Goal: Task Accomplishment & Management: Use online tool/utility

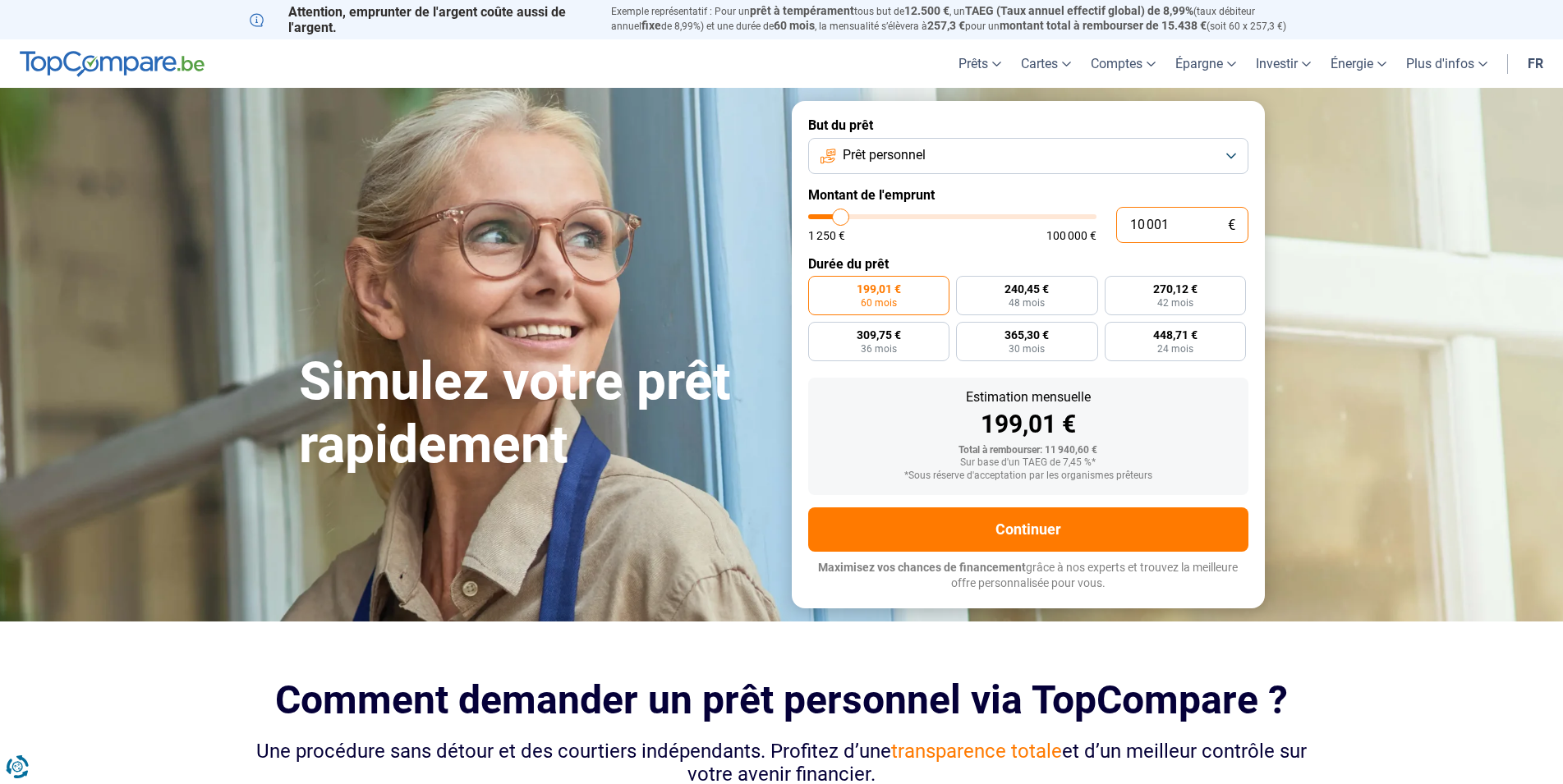
drag, startPoint x: 1177, startPoint y: 224, endPoint x: 1076, endPoint y: 227, distance: 101.0
click at [1116, 227] on input "10 001" at bounding box center [1182, 224] width 132 height 36
type input "2"
type input "1250"
type input "25"
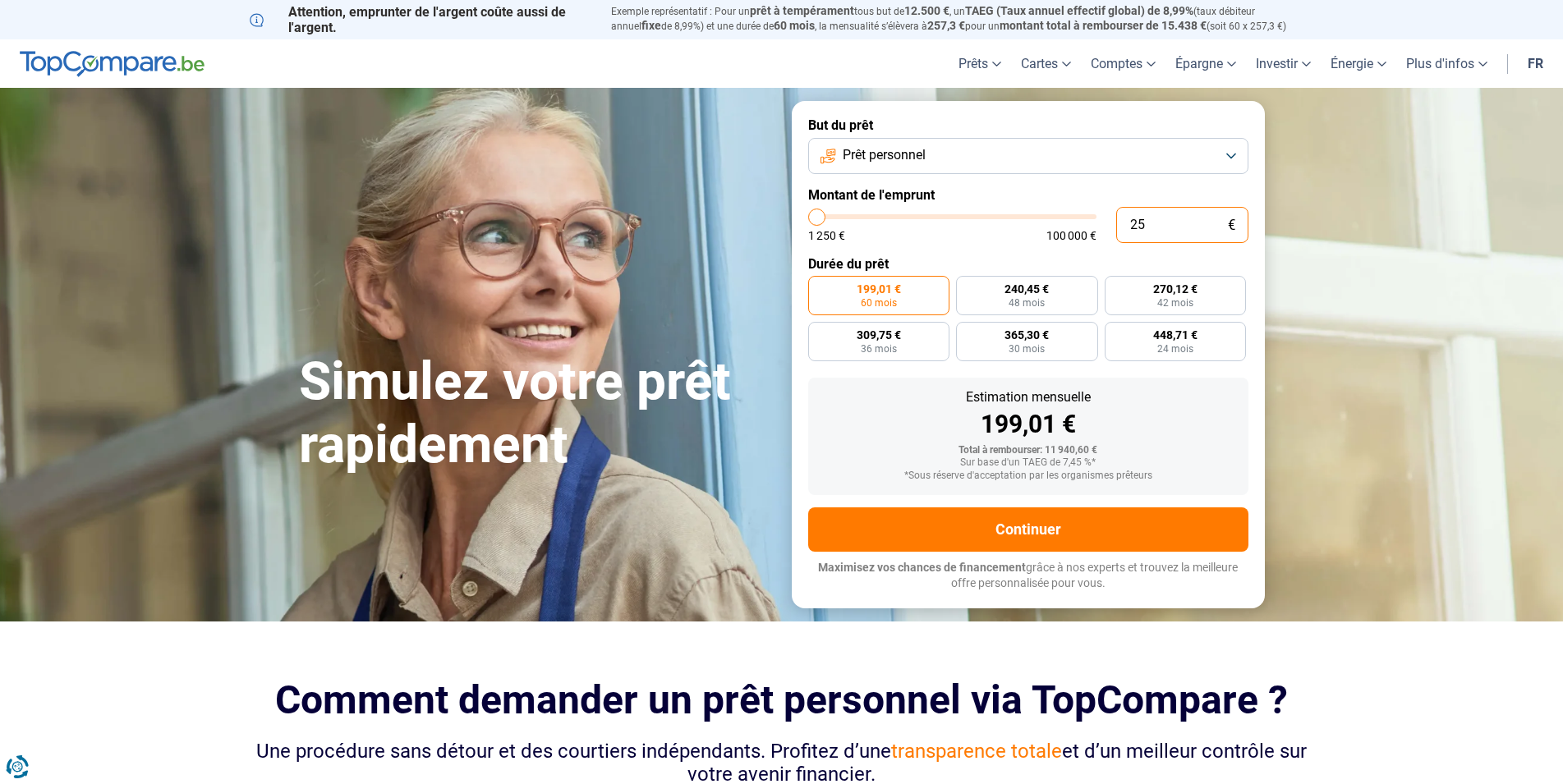
type input "1250"
type input "250"
type input "1250"
type input "2 500"
type input "2500"
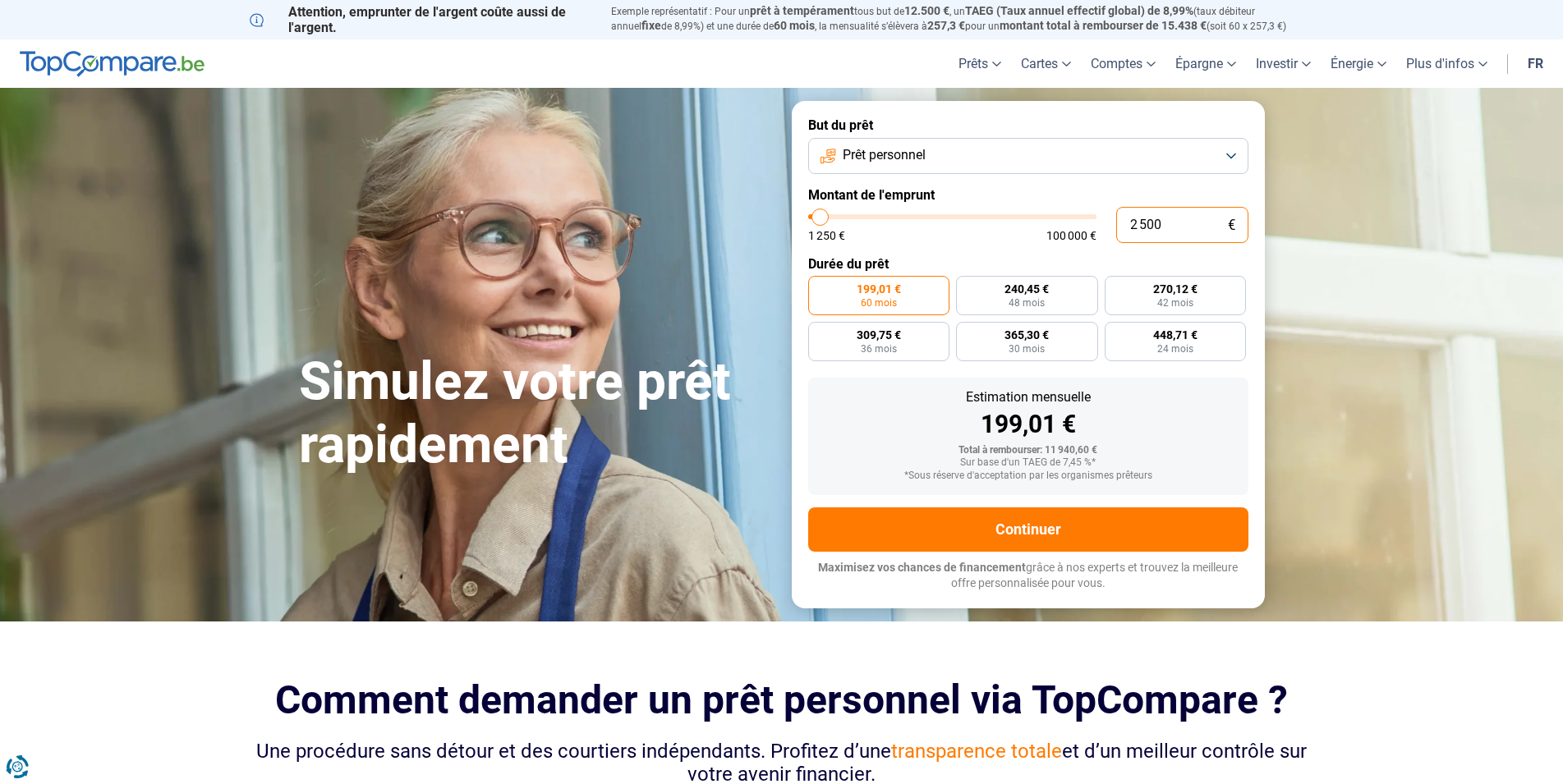
type input "2 500"
radio input "true"
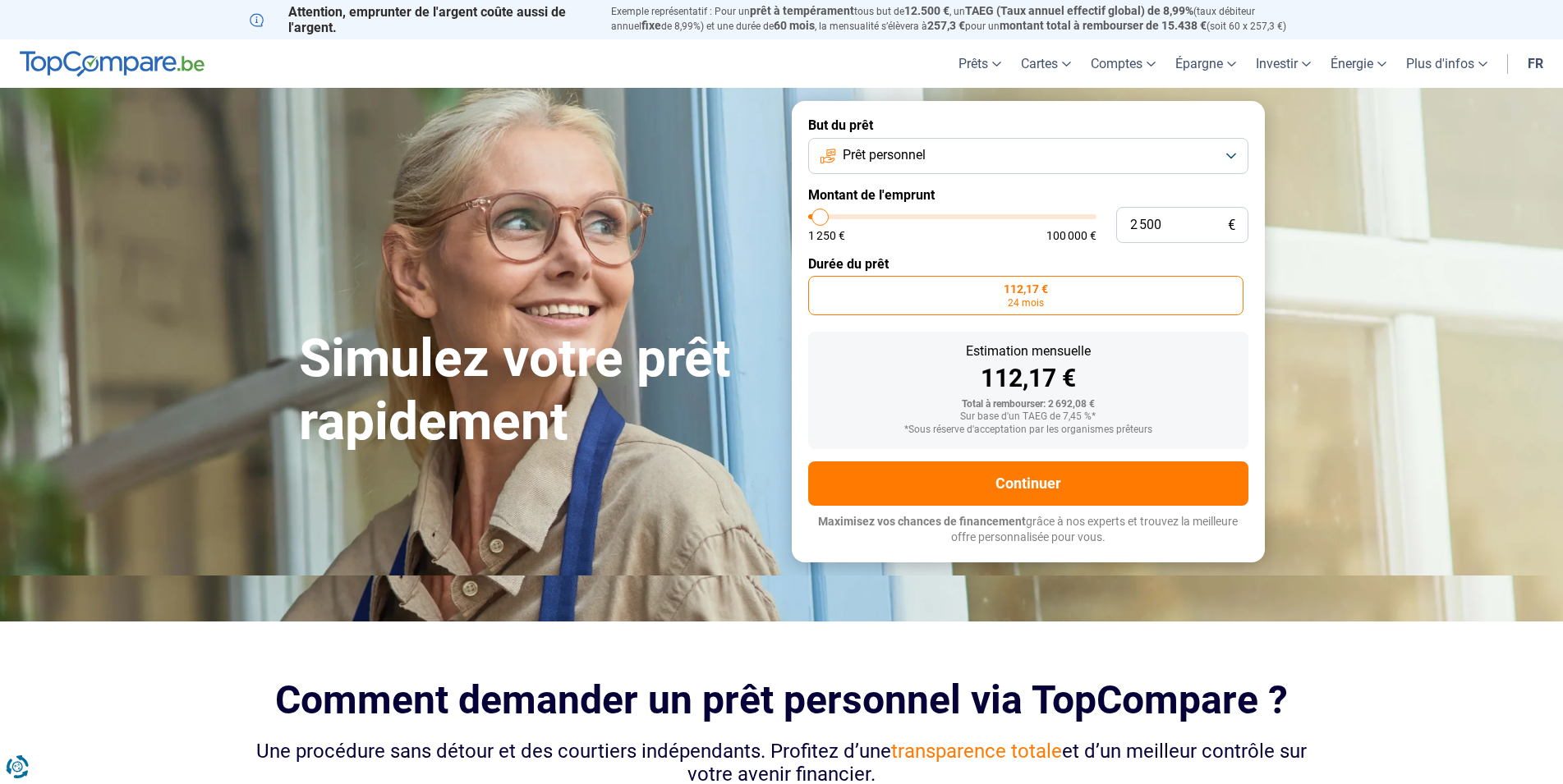
type input "3 250"
type input "3250"
radio input "false"
type input "3 500"
type input "3500"
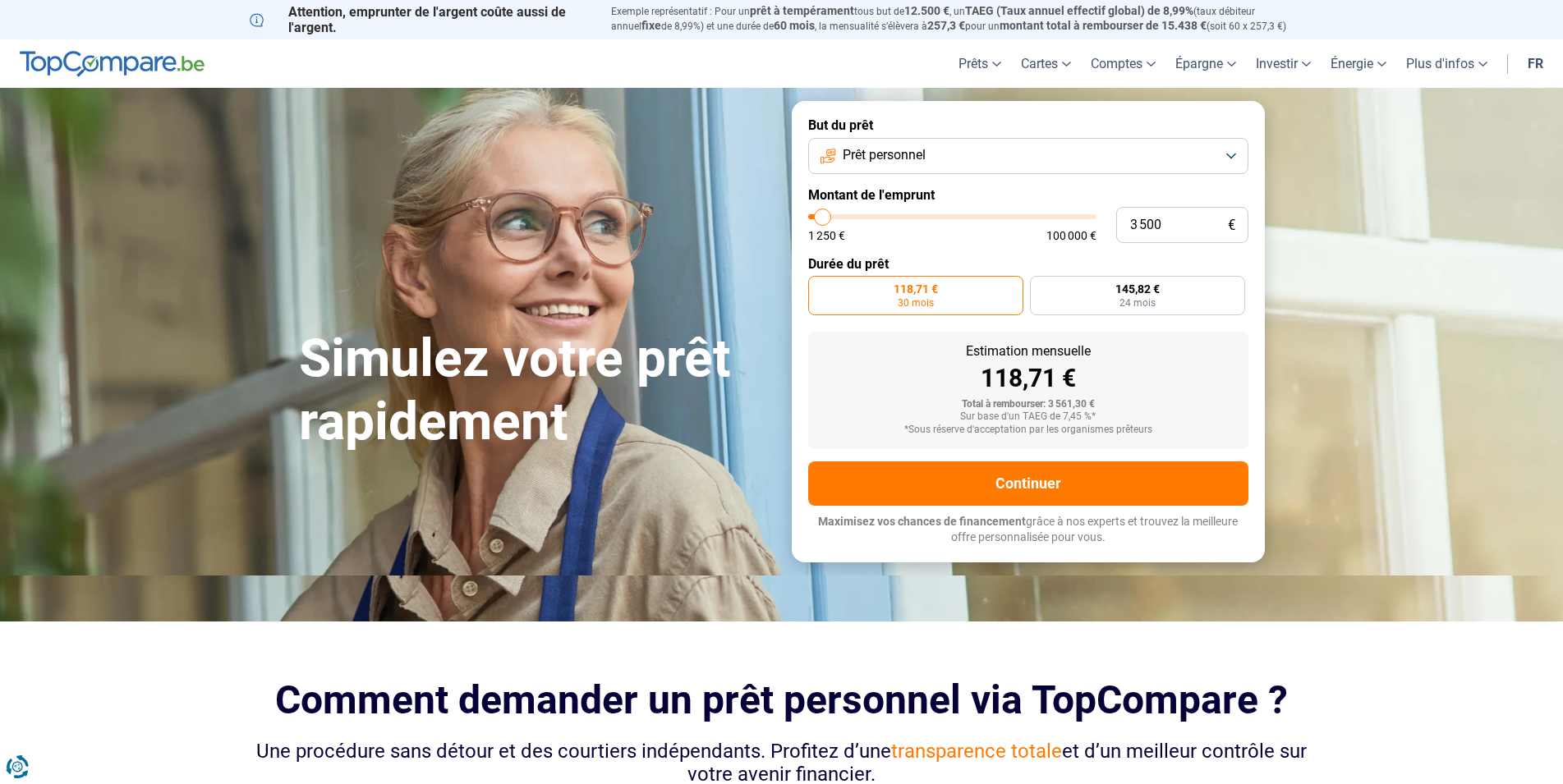
type input "4 000"
type input "4000"
type input "4 250"
type input "4250"
type input "4 500"
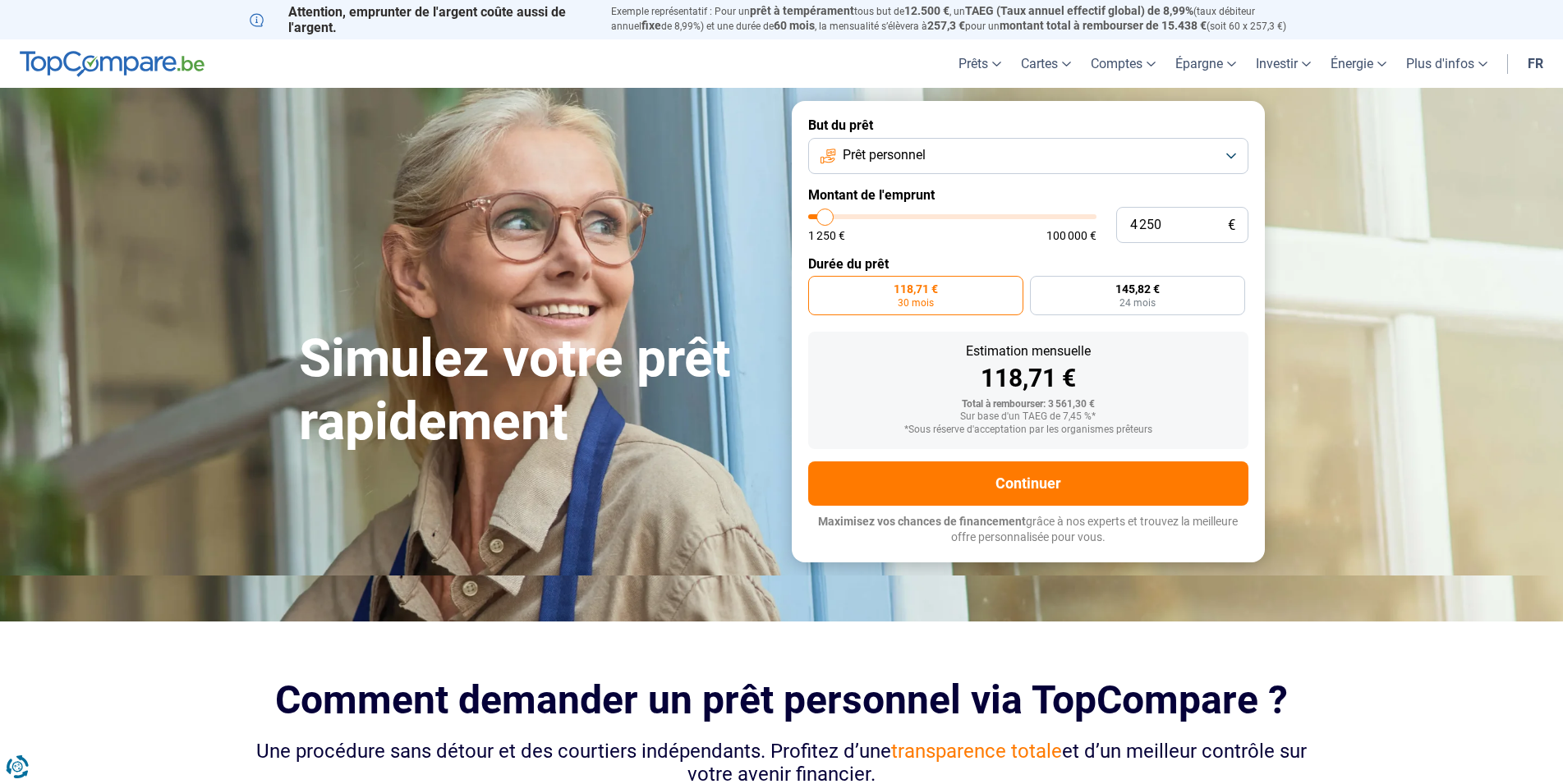
type input "4500"
type input "4 750"
type input "4750"
type input "5 000"
type input "5000"
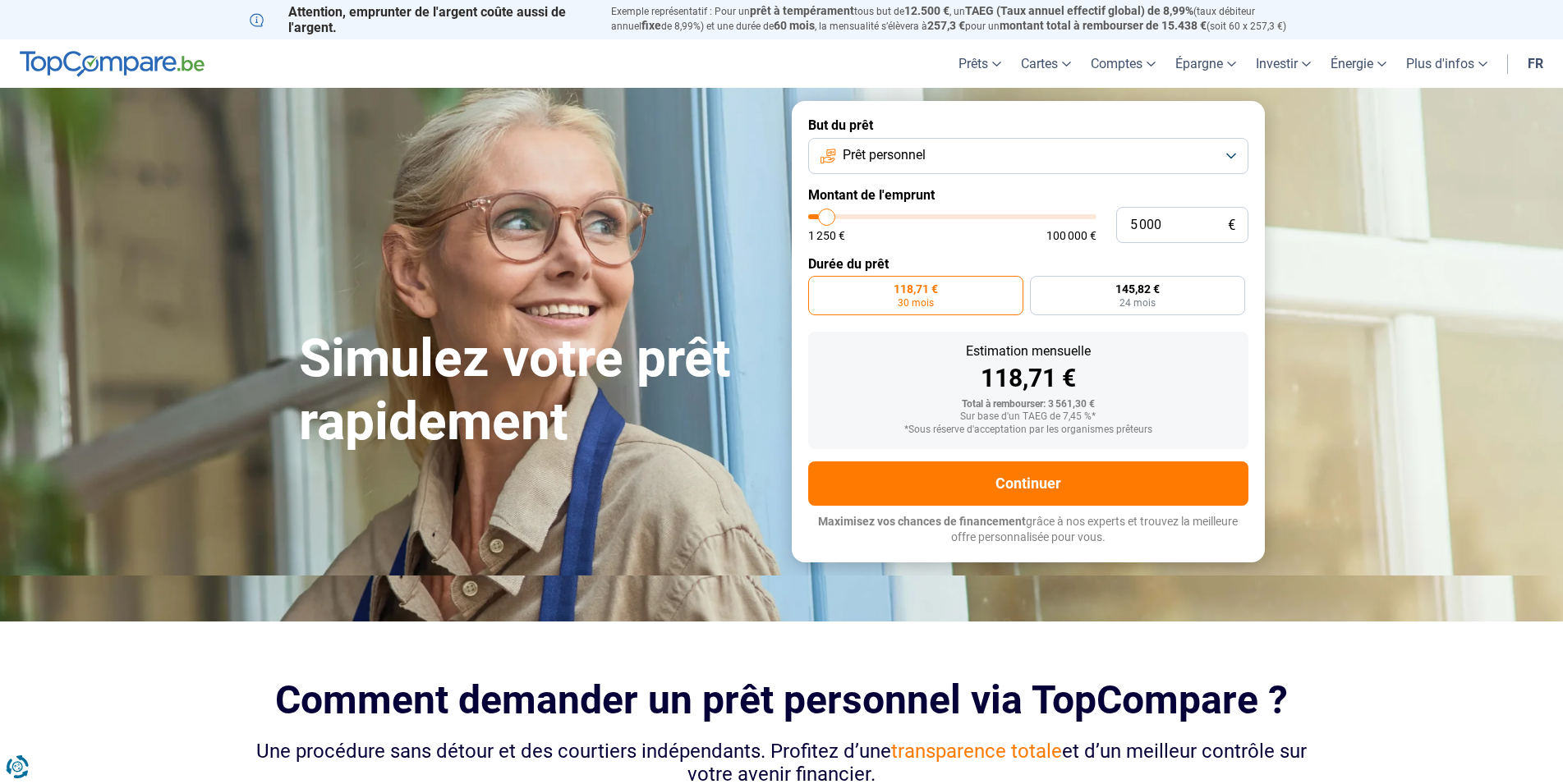
type input "5 500"
type input "5500"
type input "5 750"
type input "5750"
type input "6 000"
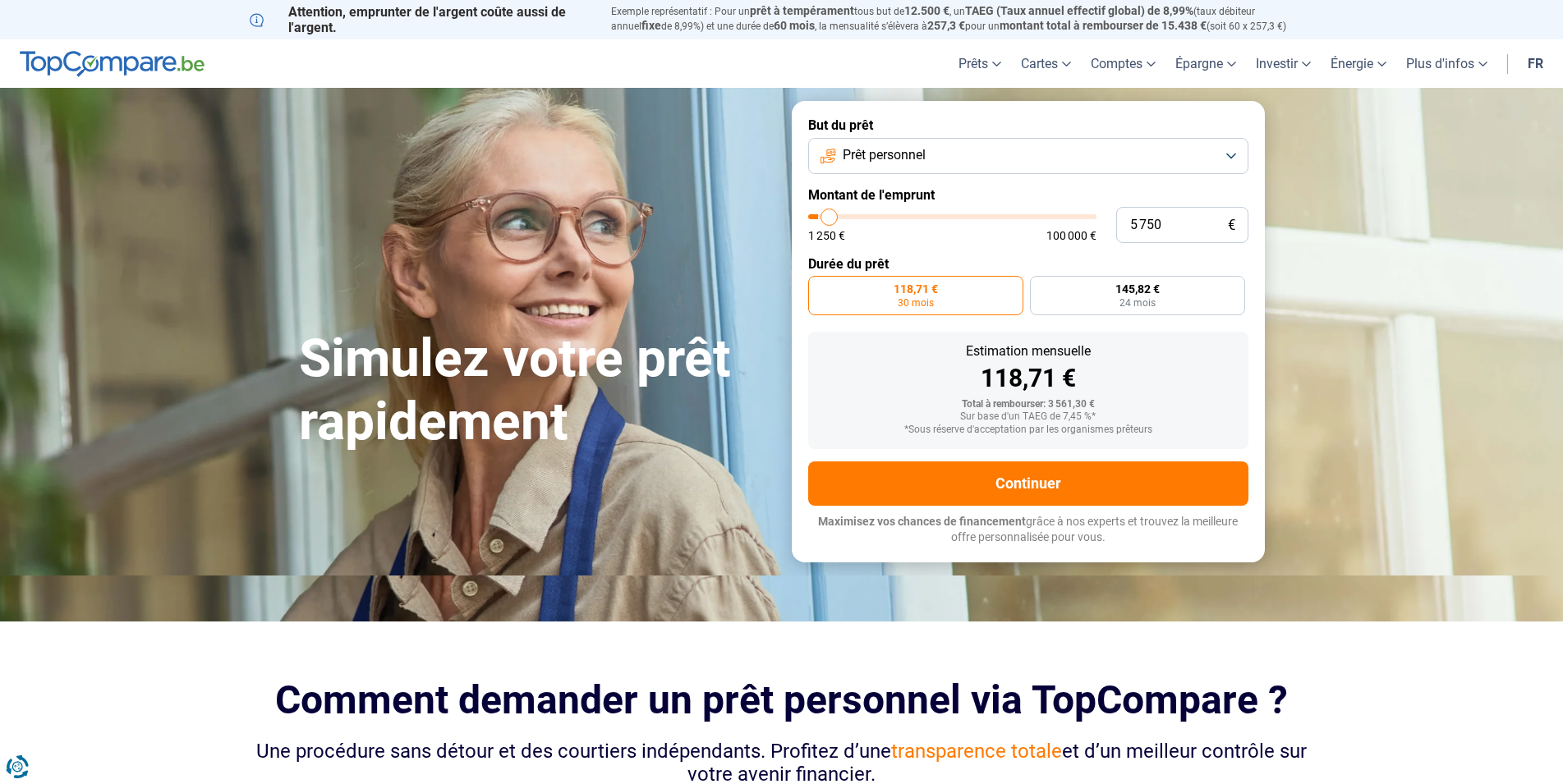
type input "6000"
type input "6 250"
type input "6250"
type input "6 500"
type input "6500"
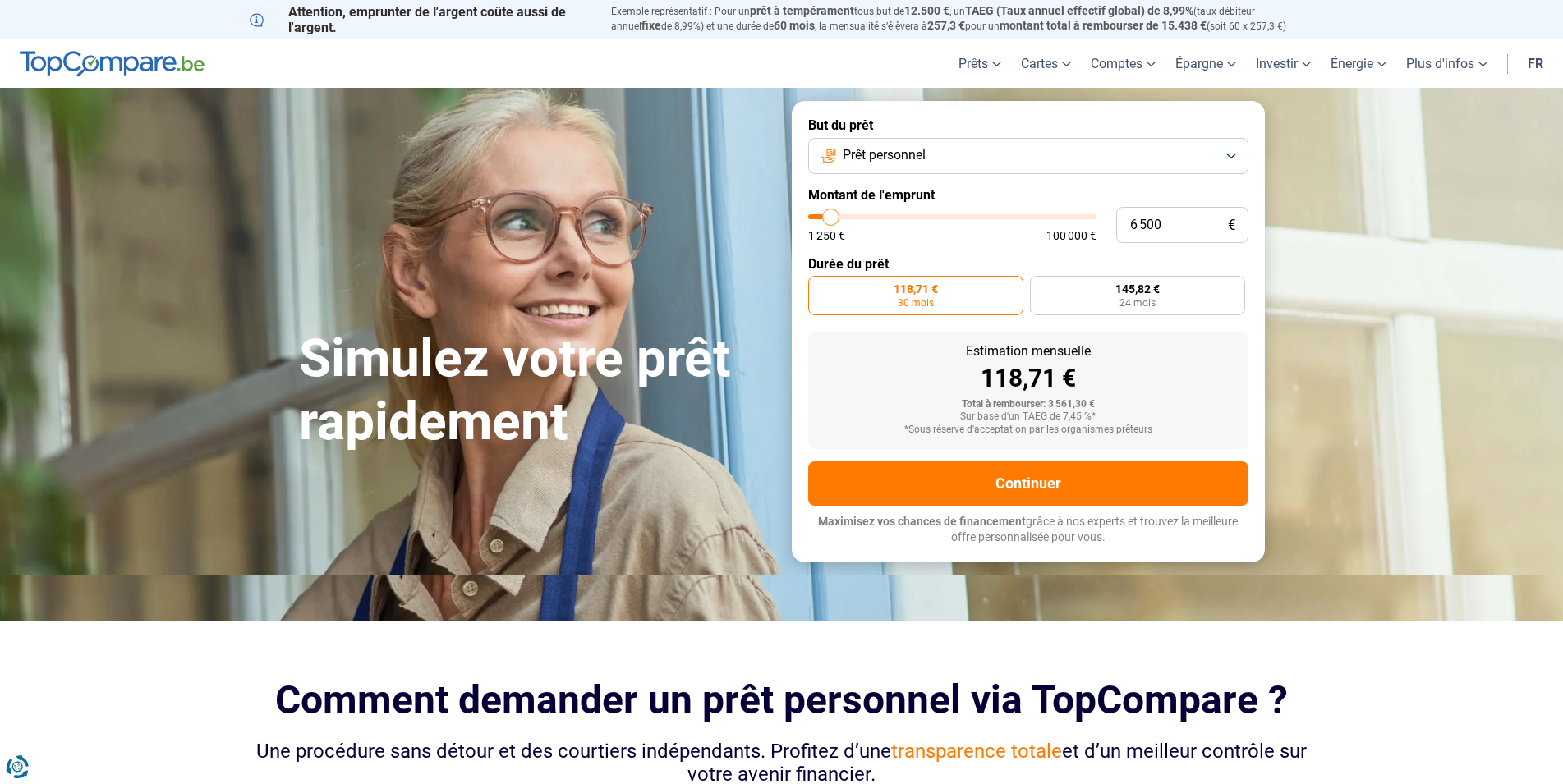
type input "7 000"
type input "7000"
type input "7 250"
type input "7250"
type input "7 000"
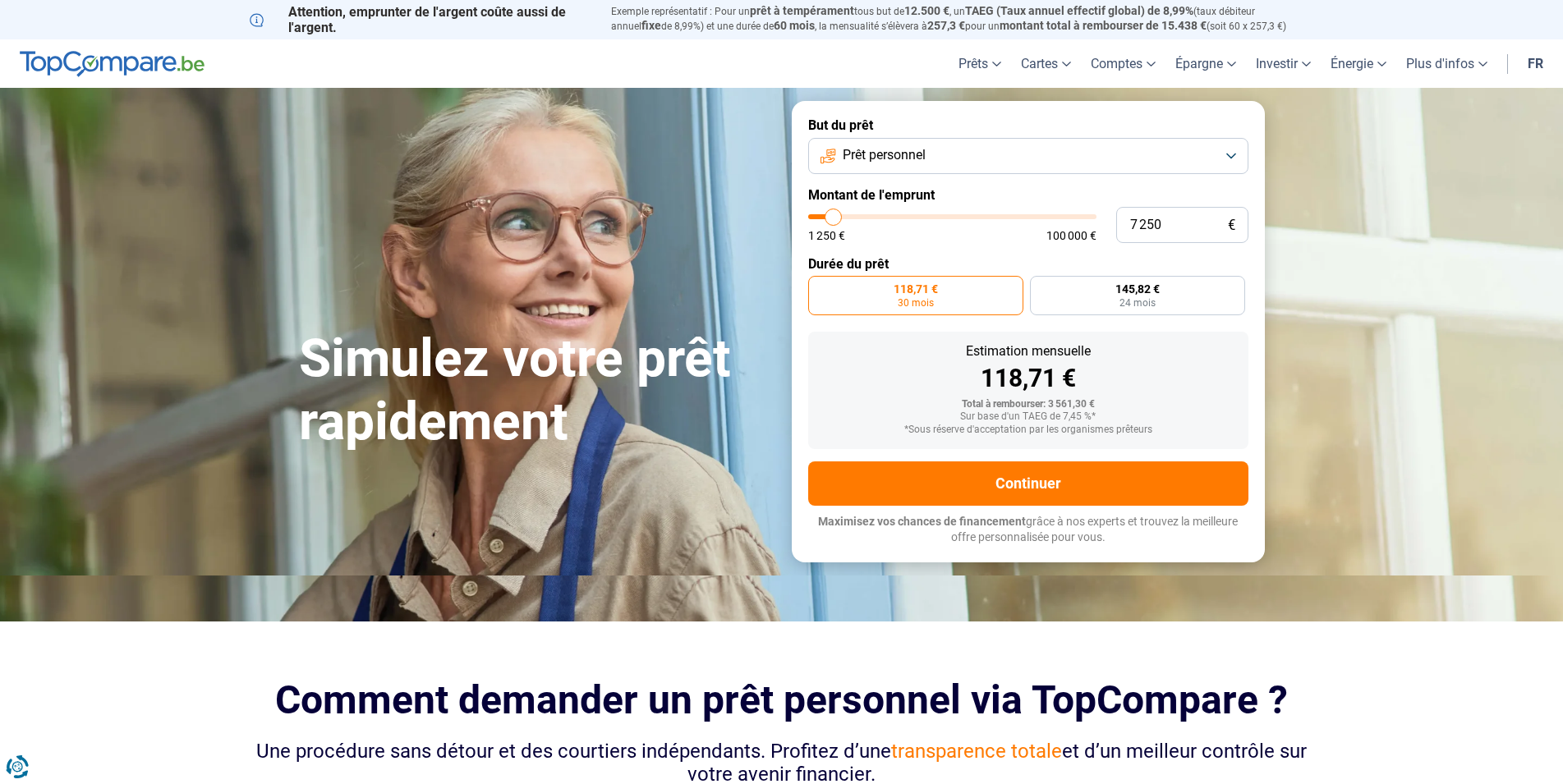
type input "7000"
type input "6 500"
type input "6500"
type input "6 250"
type input "6250"
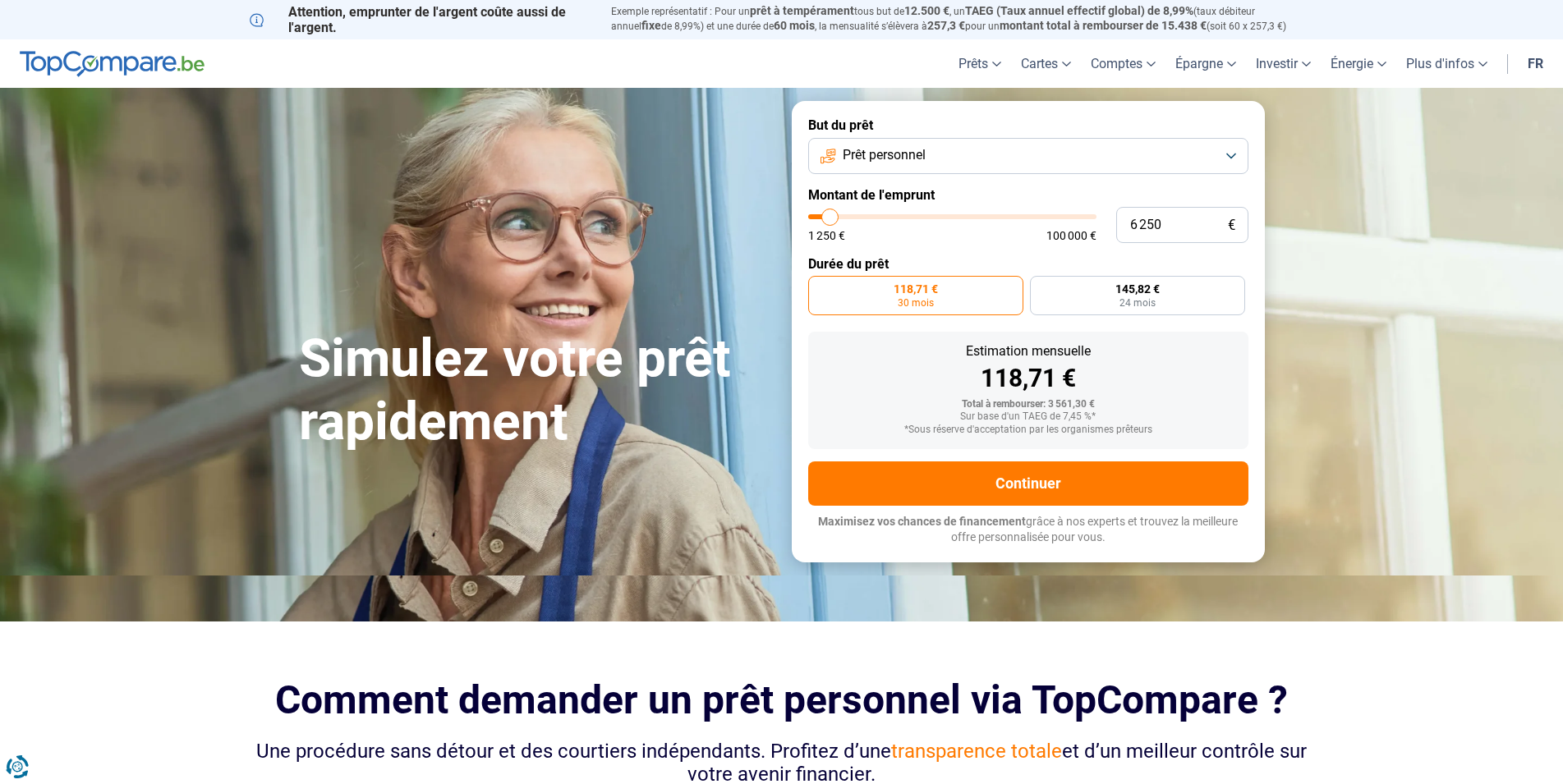
type input "6 000"
type input "6000"
type input "5 750"
type input "5750"
type input "5 500"
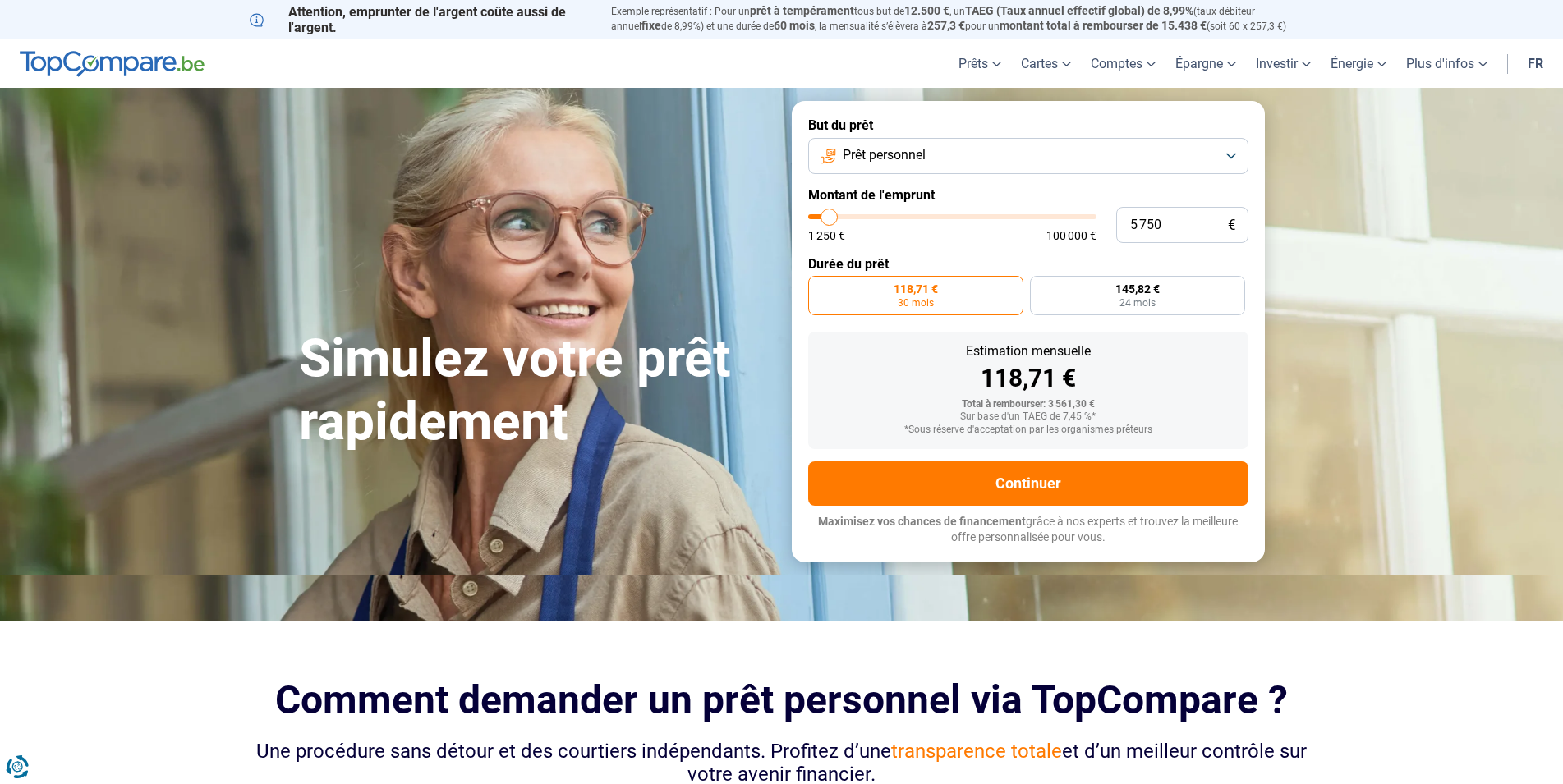
type input "5500"
type input "5 000"
type input "5000"
type input "4 750"
type input "4750"
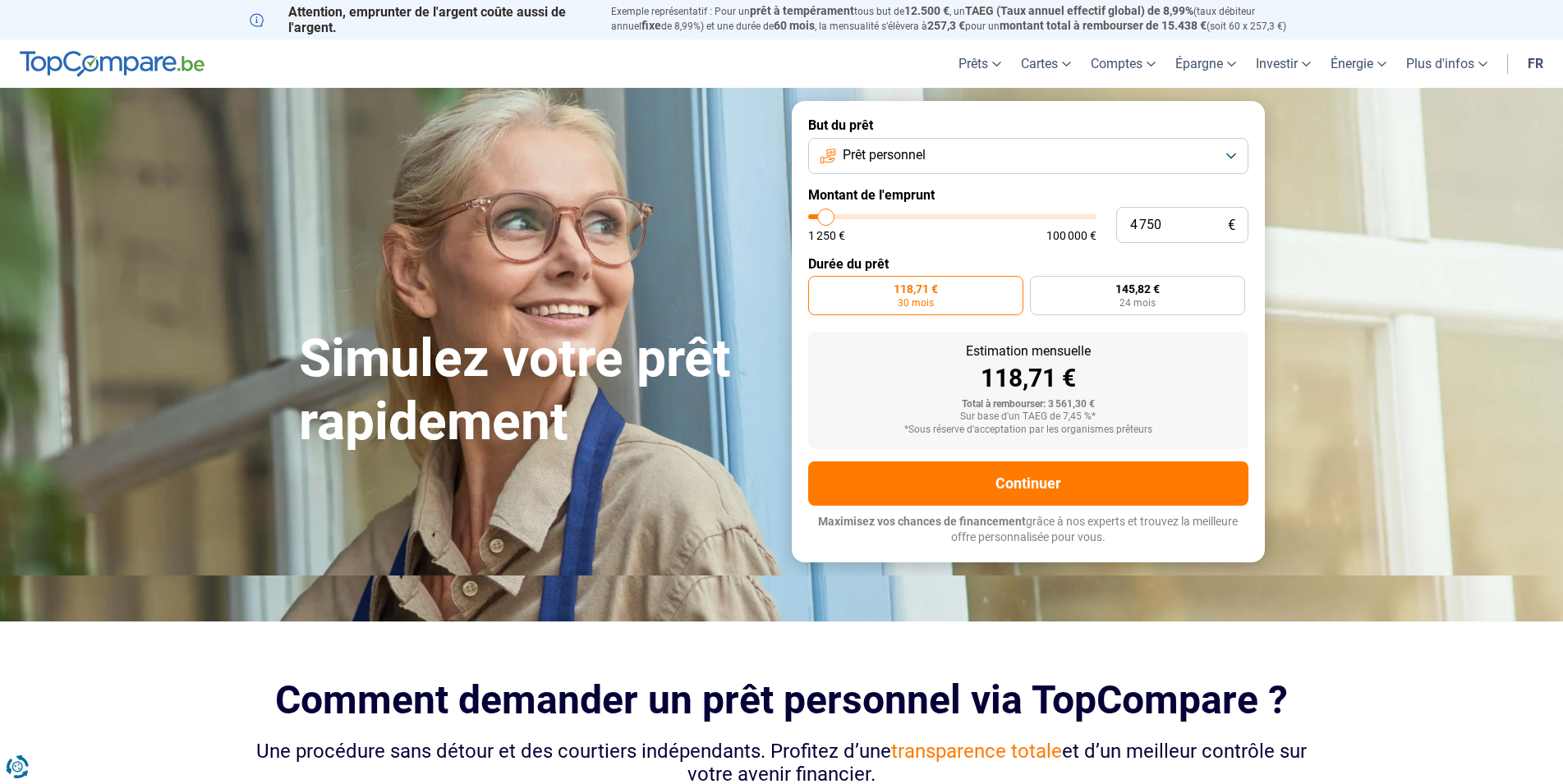
type input "4 250"
type input "4250"
type input "3 500"
type input "3500"
type input "3 250"
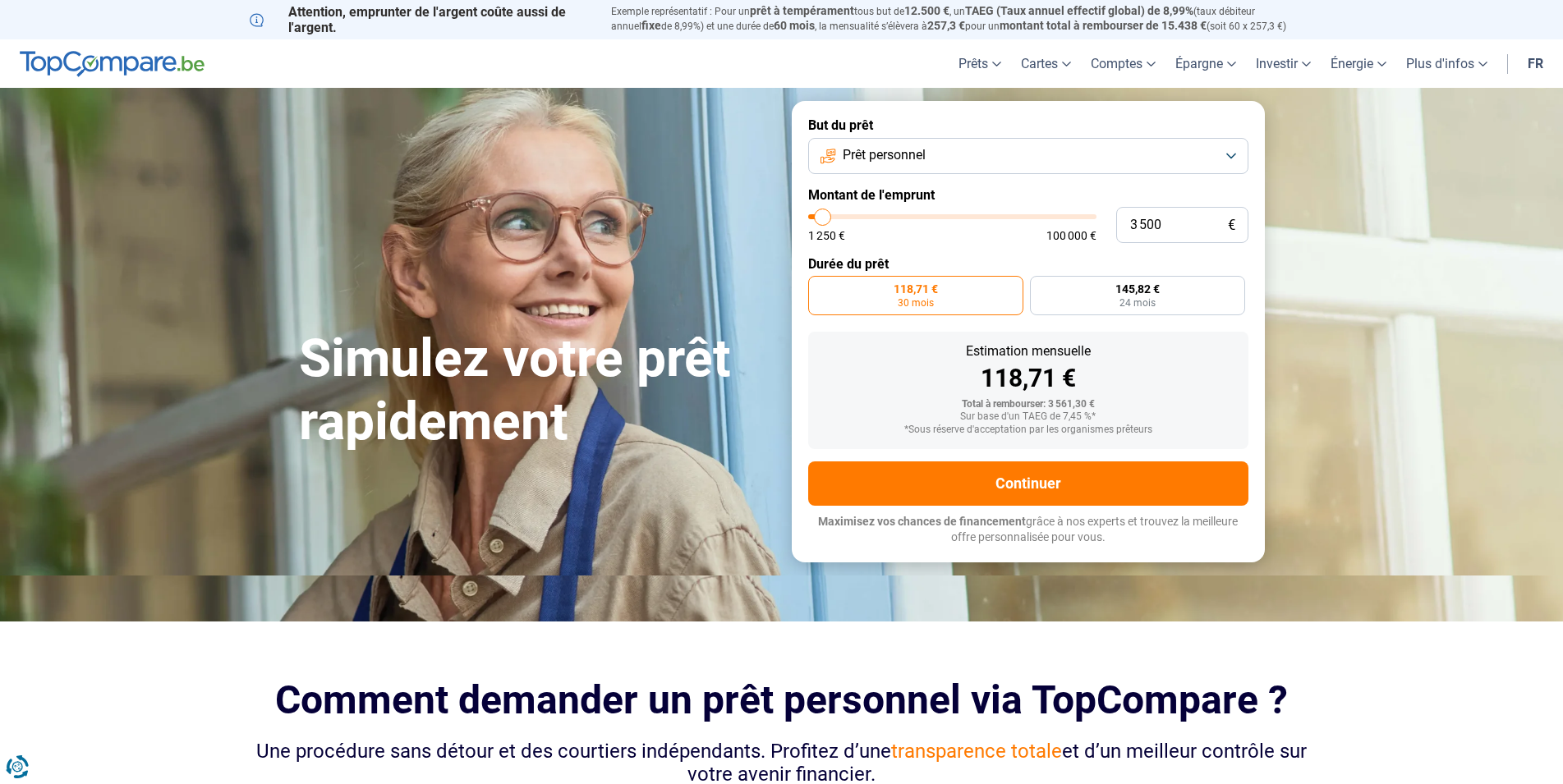
type input "3250"
type input "3 000"
type input "3000"
type input "2 500"
type input "2500"
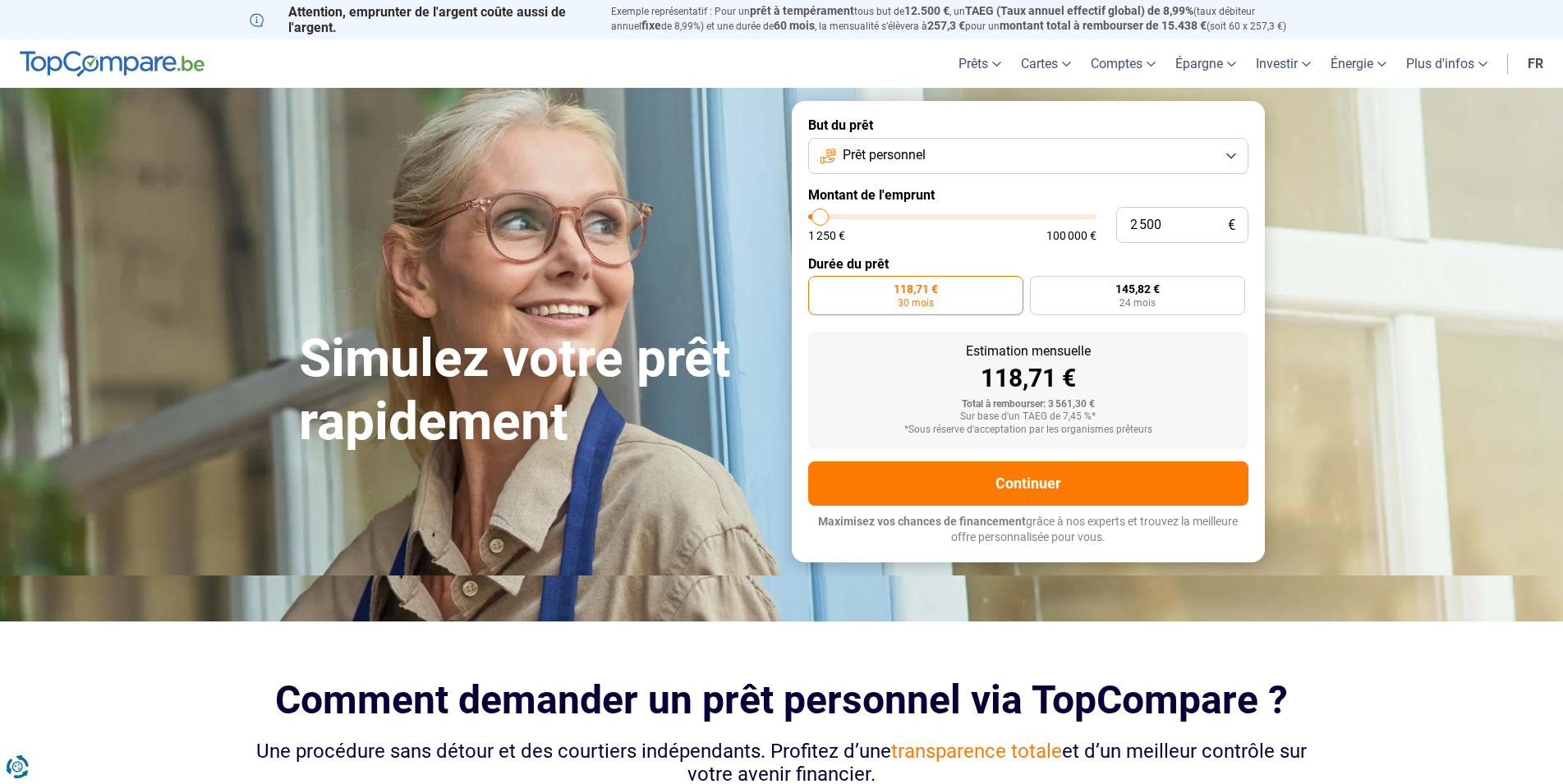
type input "2 000"
type input "2000"
type input "1 750"
type input "1750"
type input "1 500"
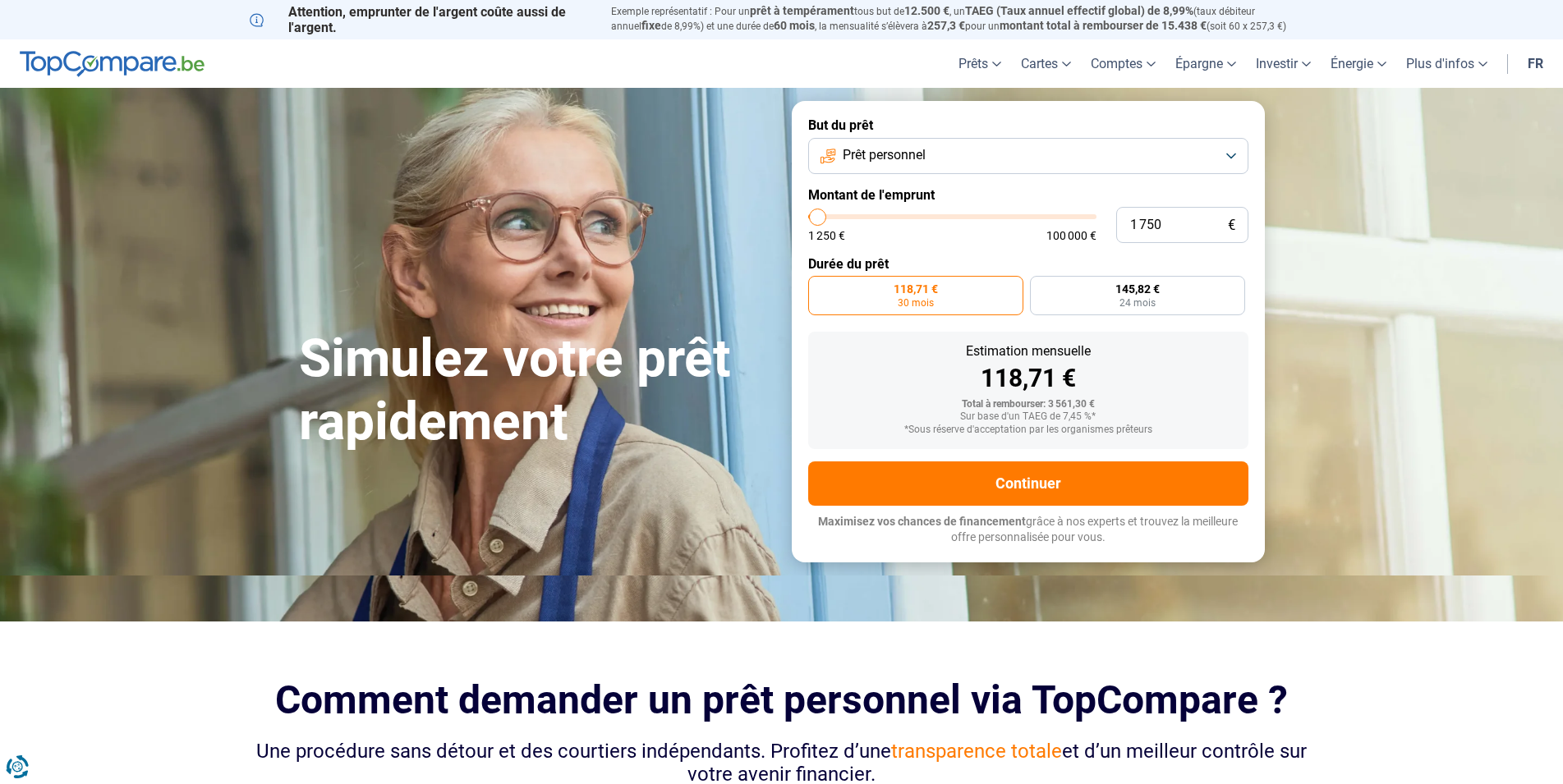
type input "1500"
type input "1 250"
drag, startPoint x: 822, startPoint y: 216, endPoint x: 799, endPoint y: 216, distance: 23.0
type input "1250"
click at [808, 216] on input "range" at bounding box center [952, 217] width 289 height 5
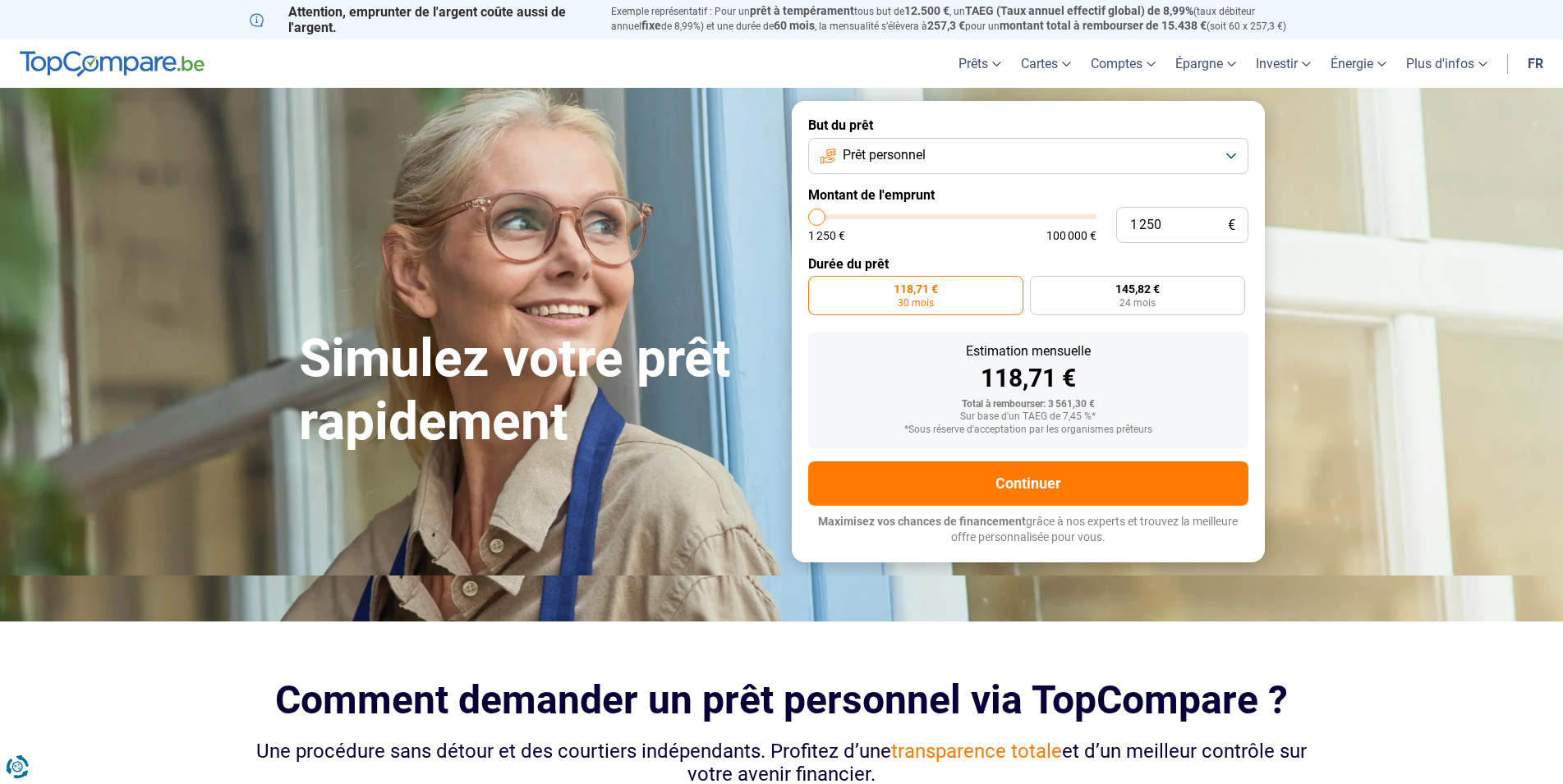
radio input "true"
click at [1174, 222] on input "1 250" at bounding box center [1182, 224] width 132 height 36
type input "125"
type input "1250"
type input "12"
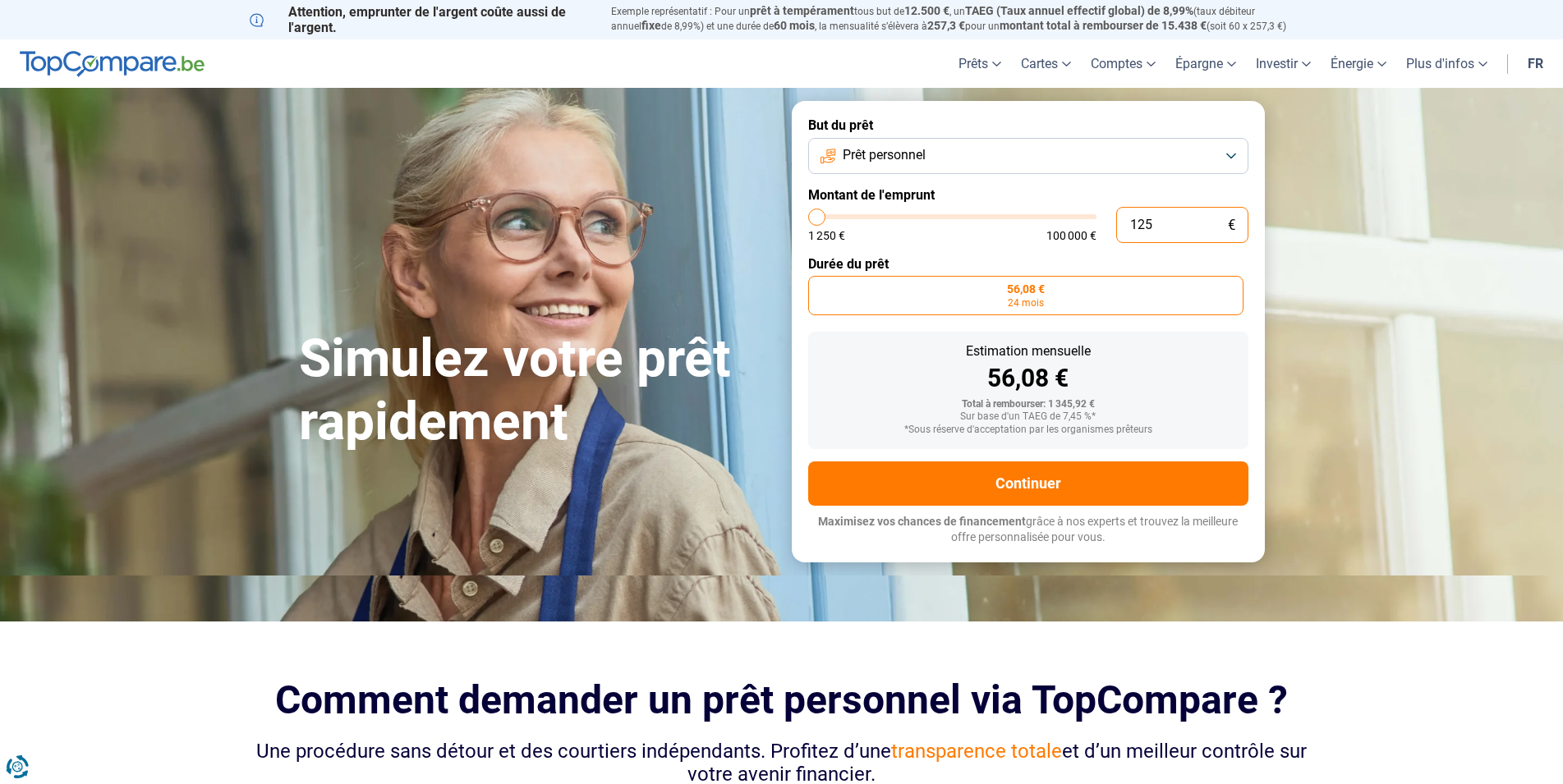
type input "1250"
type input "1"
type input "1250"
type input "0"
type input "1250"
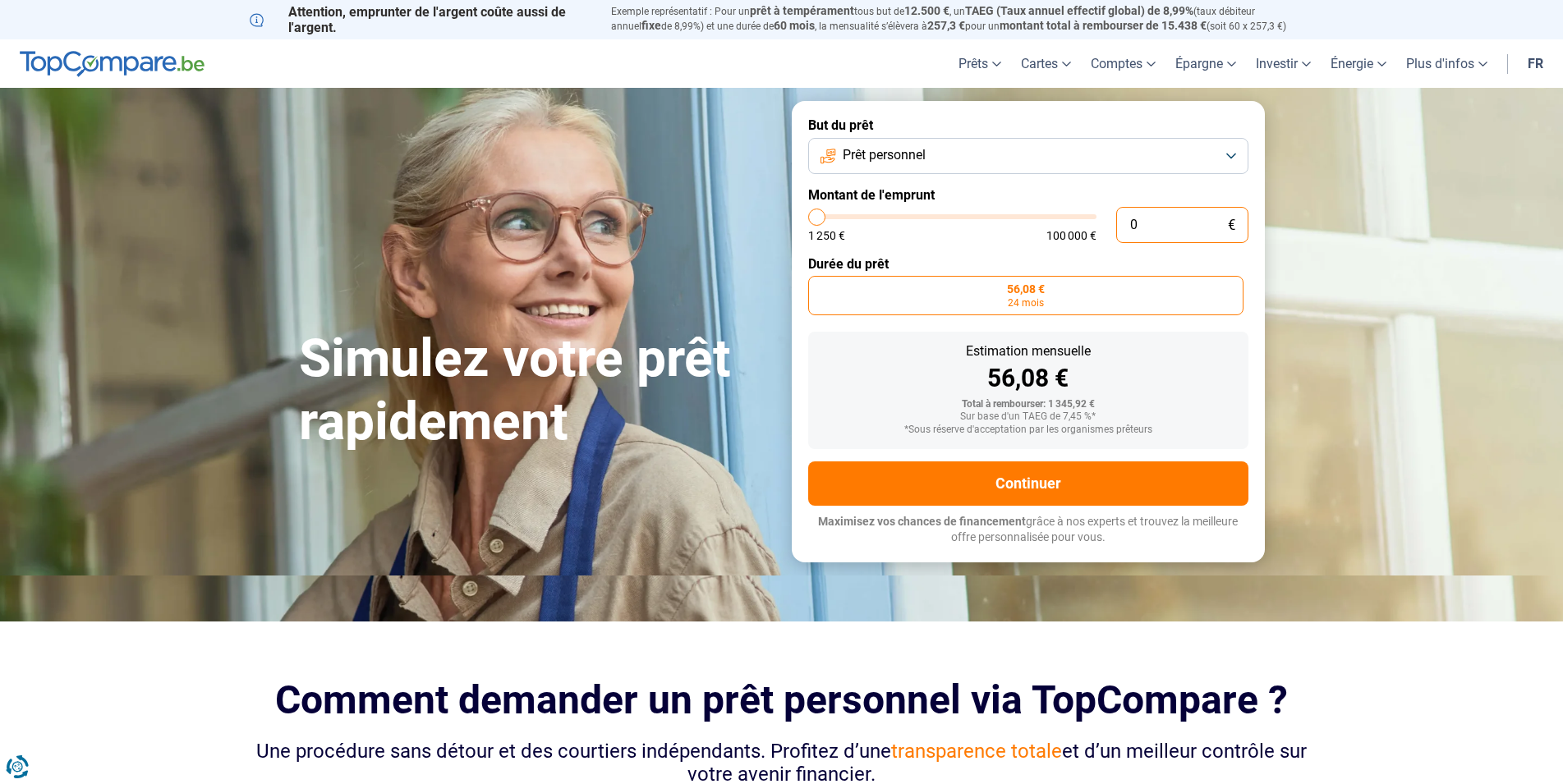
type input "2"
type input "1250"
type input "25"
type input "1250"
type input "250"
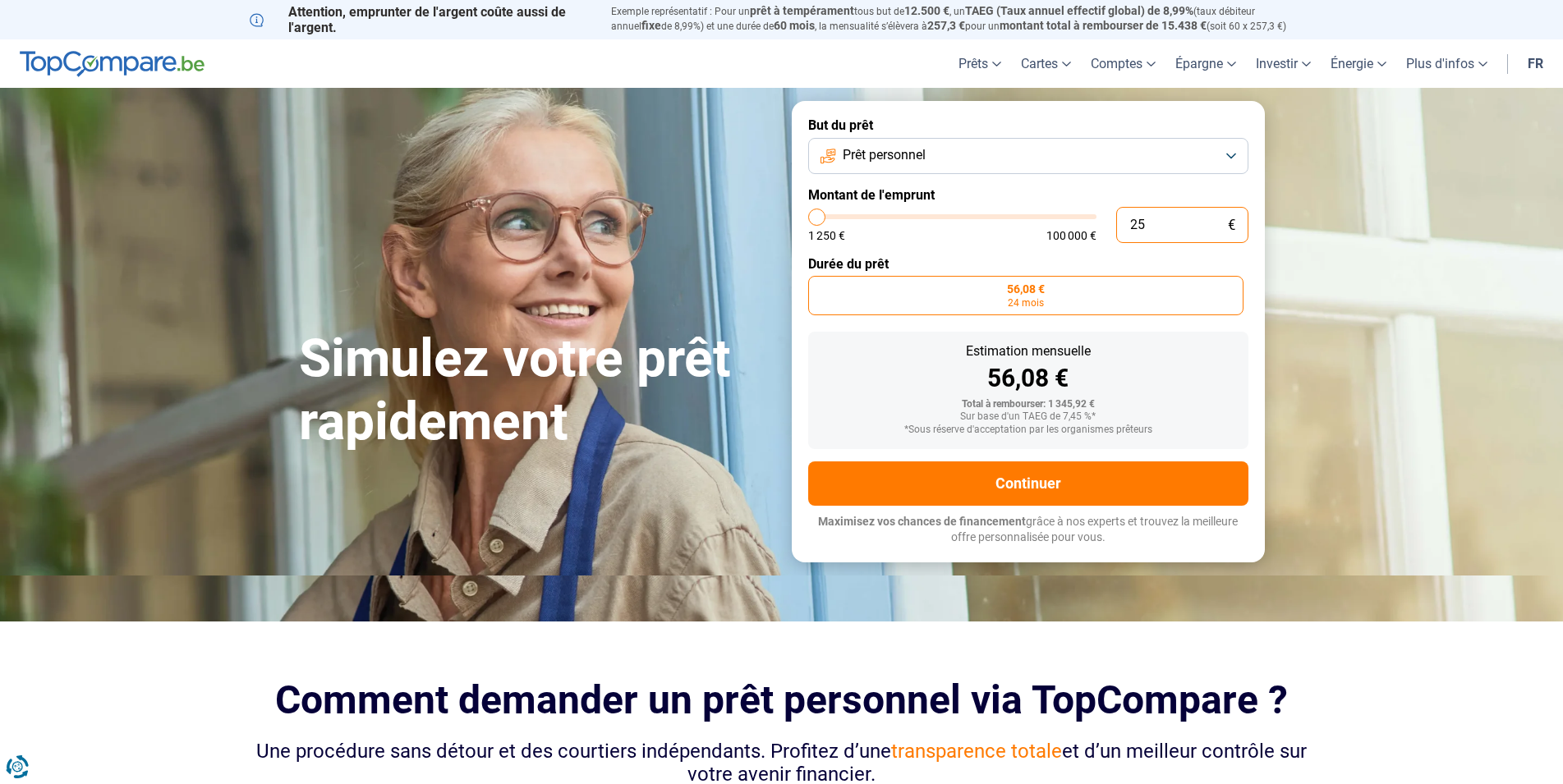
type input "1250"
type input "2 500"
type input "2500"
type input "2 500"
